Goal: Find contact information: Find contact information

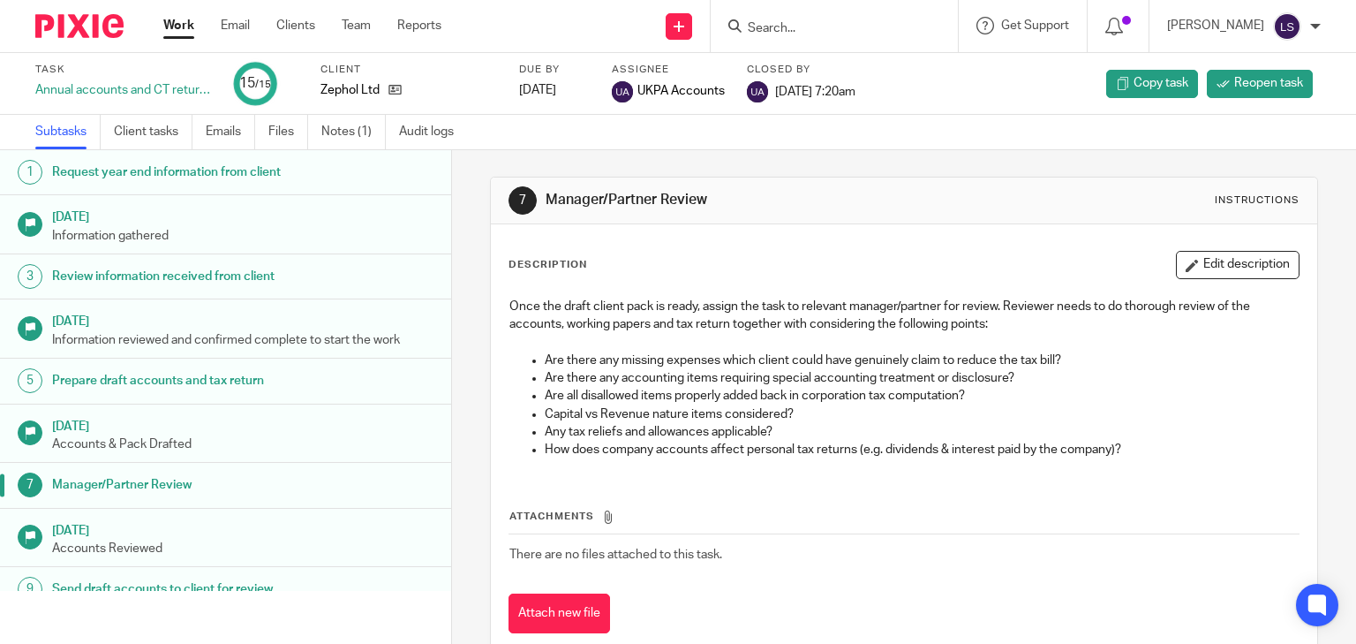
click at [841, 27] on input "Search" at bounding box center [825, 29] width 159 height 16
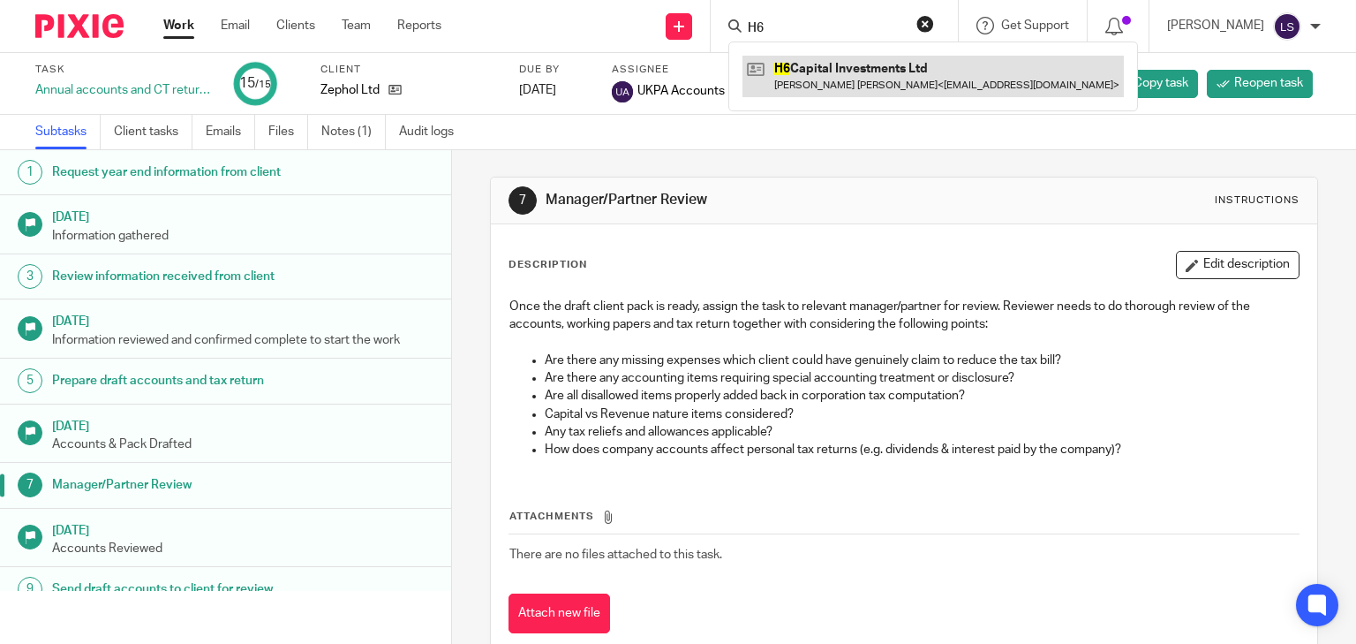
type input "H6"
click at [913, 71] on link at bounding box center [933, 76] width 381 height 41
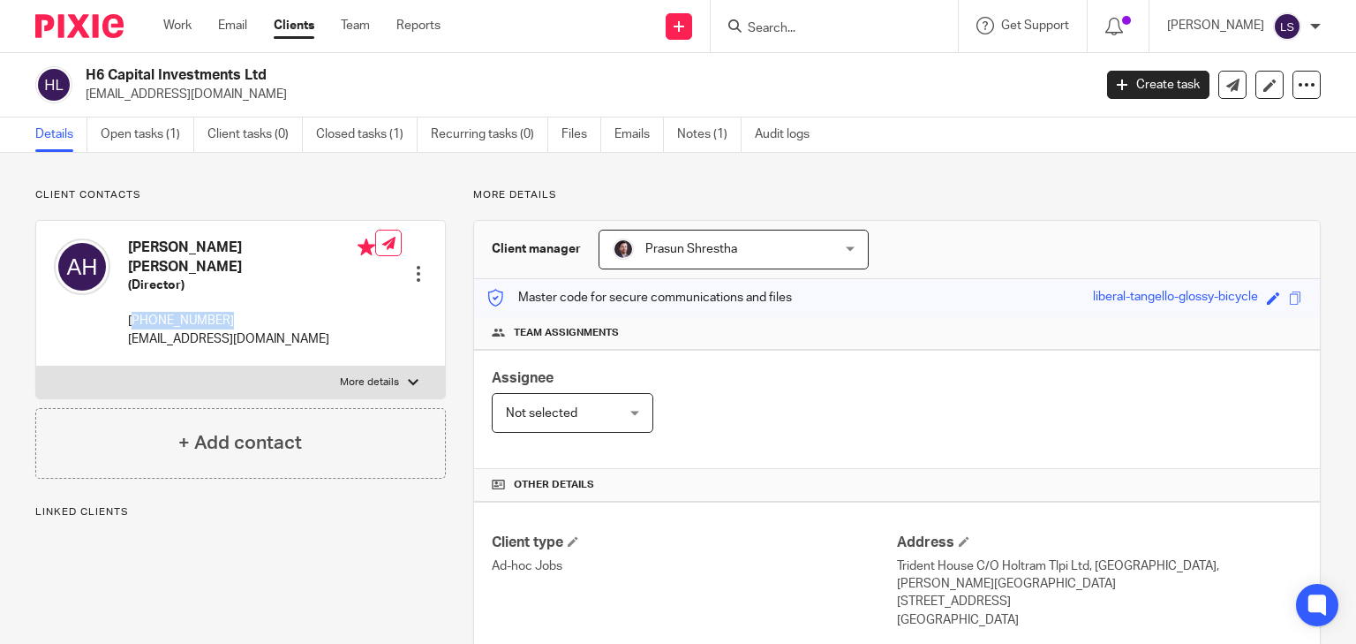
drag, startPoint x: 240, startPoint y: 303, endPoint x: 138, endPoint y: 305, distance: 102.4
click at [138, 312] on p "[PHONE_NUMBER]" at bounding box center [251, 321] width 247 height 18
click at [411, 188] on p "Client contacts" at bounding box center [240, 195] width 411 height 14
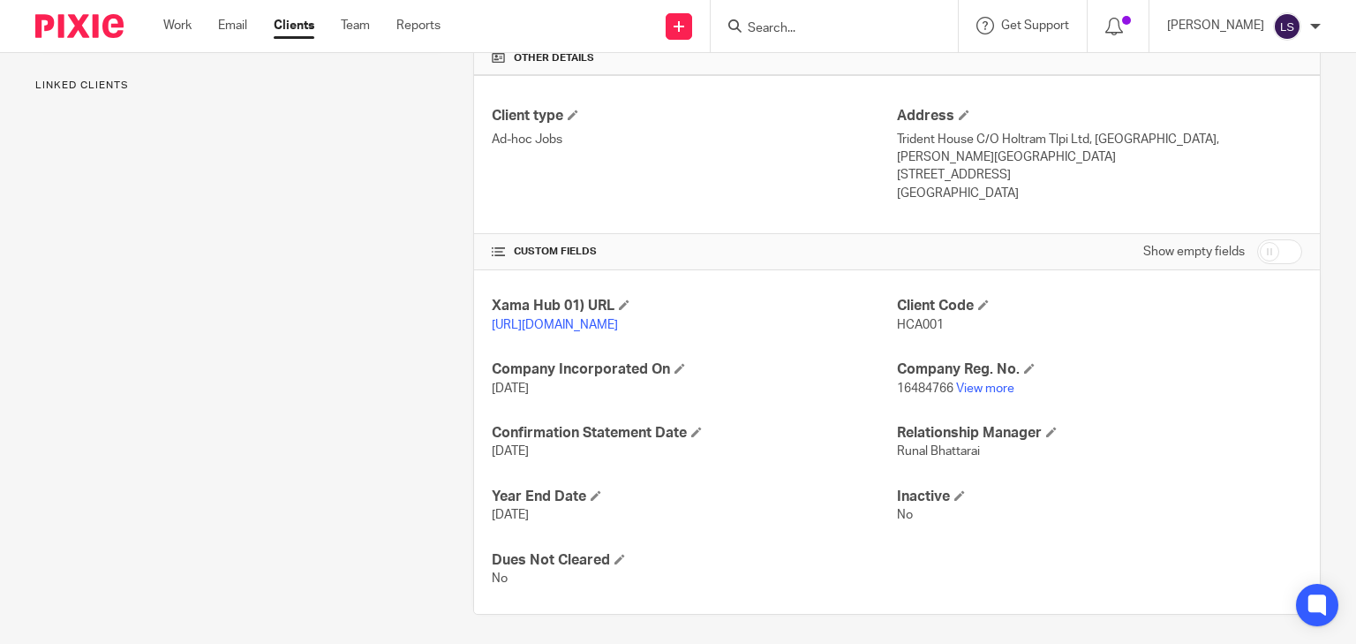
scroll to position [431, 0]
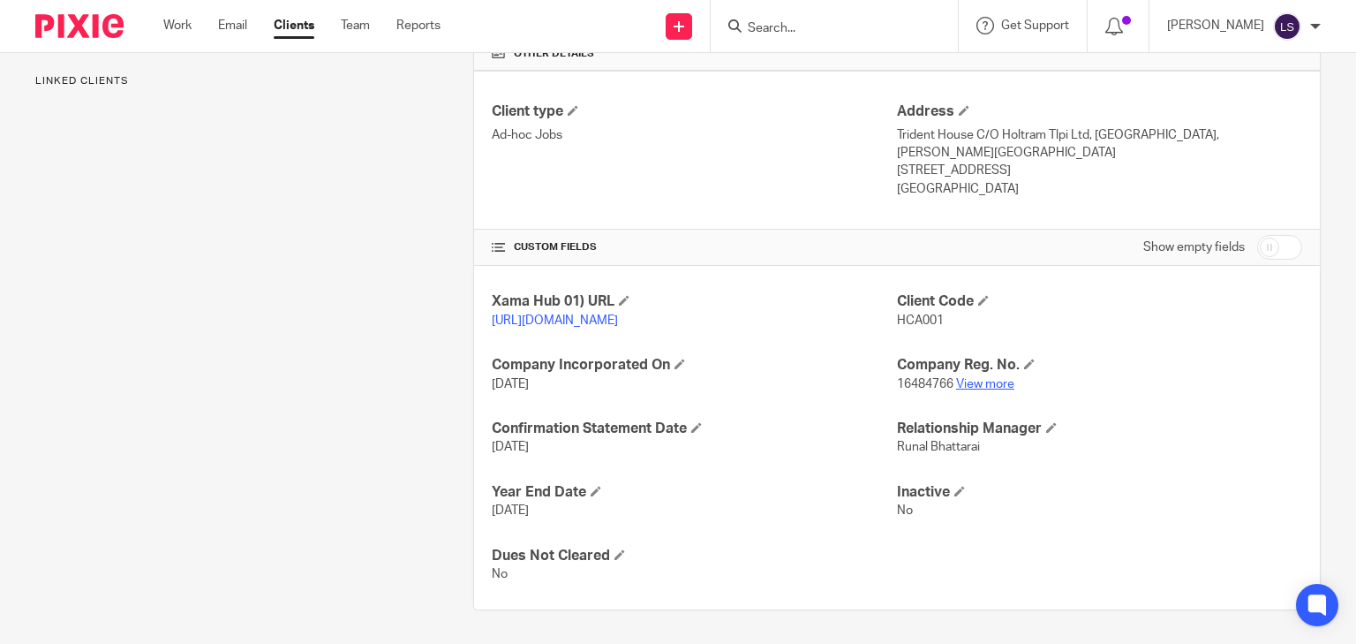
click at [964, 382] on link "View more" at bounding box center [985, 384] width 58 height 12
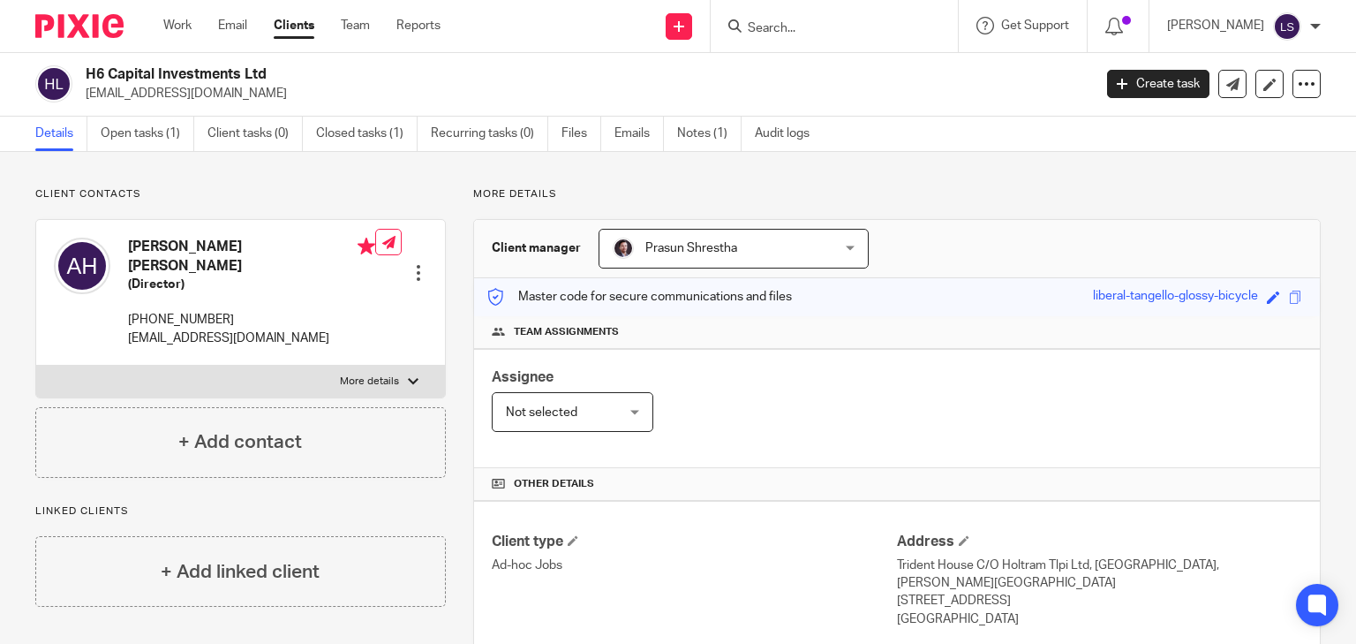
scroll to position [0, 0]
